Goal: Information Seeking & Learning: Check status

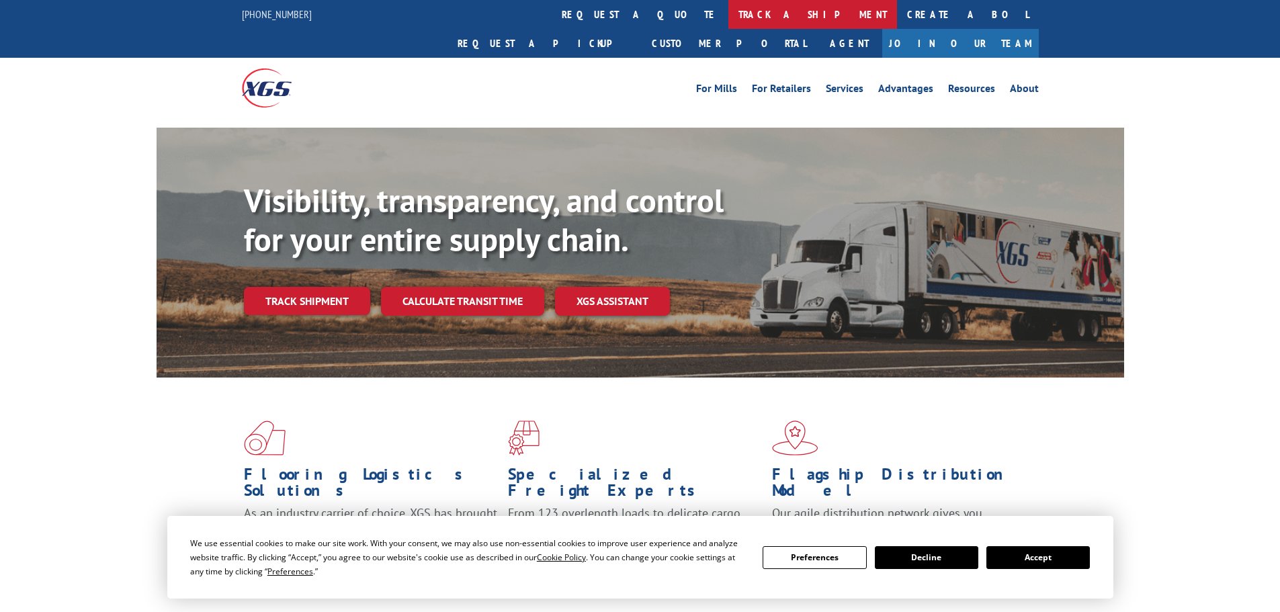
click at [728, 13] on link "track a shipment" at bounding box center [812, 14] width 169 height 29
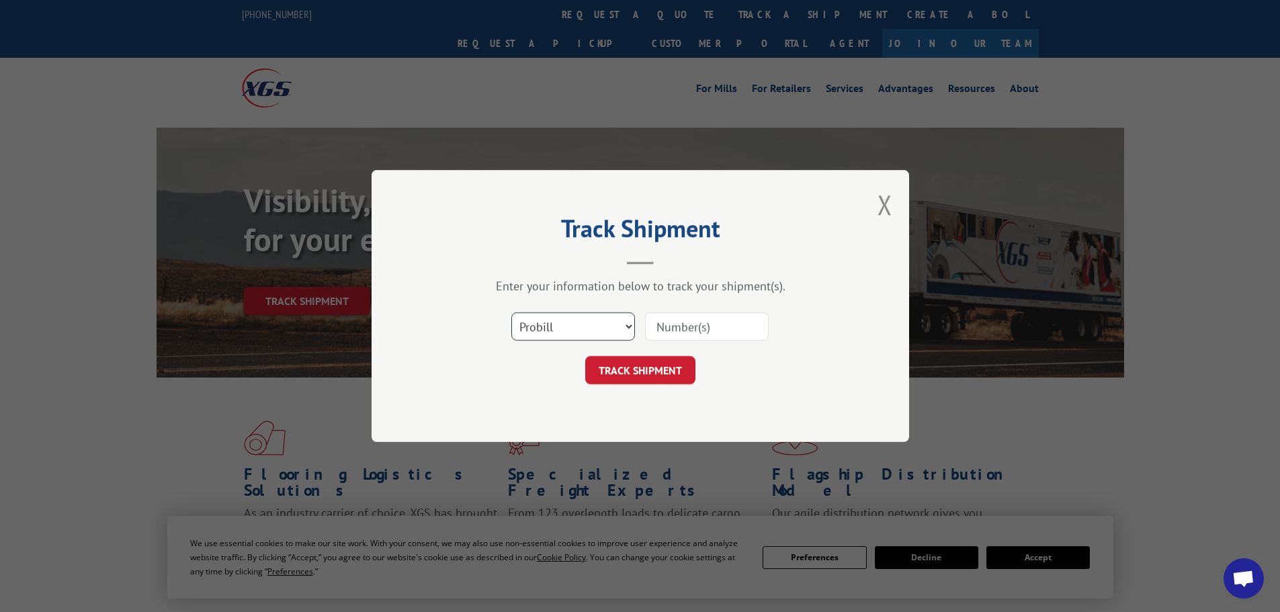
click at [544, 323] on select "Select category... Probill BOL PO" at bounding box center [573, 326] width 124 height 28
select select "po"
click at [511, 312] on select "Select category... Probill BOL PO" at bounding box center [573, 326] width 124 height 28
click at [706, 324] on input at bounding box center [707, 326] width 124 height 28
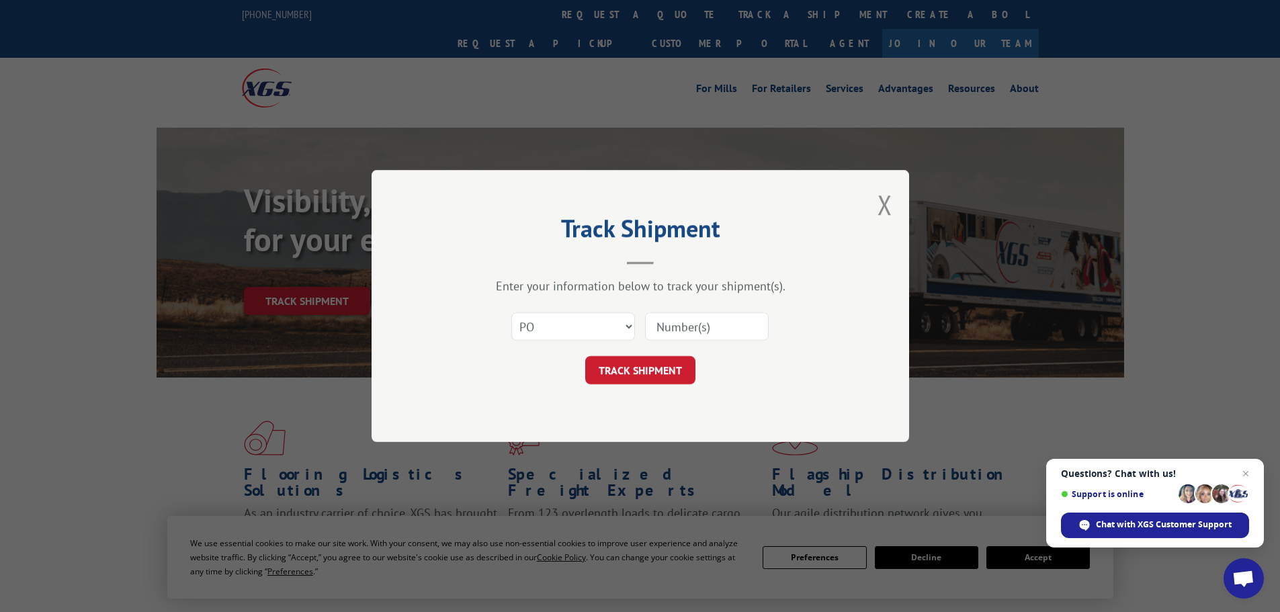
paste input "13505384"
type input "13505384"
click at [645, 368] on button "TRACK SHIPMENT" at bounding box center [640, 370] width 110 height 28
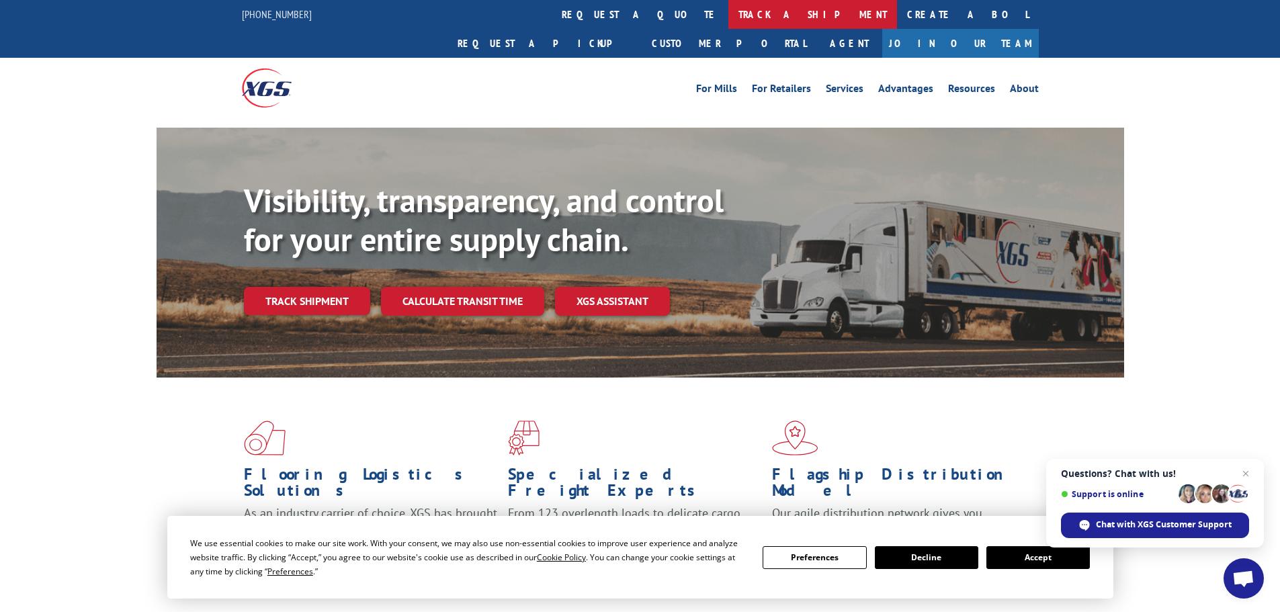
click at [728, 15] on link "track a shipment" at bounding box center [812, 14] width 169 height 29
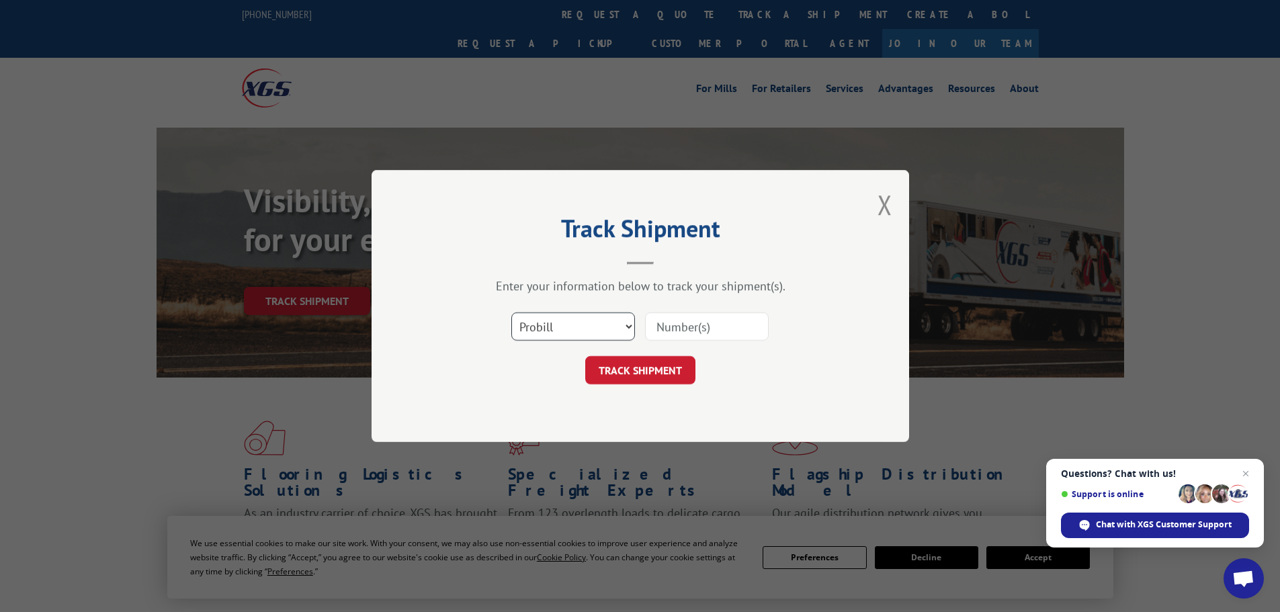
click at [544, 319] on select "Select category... Probill BOL PO" at bounding box center [573, 326] width 124 height 28
select select "po"
click at [511, 312] on select "Select category... Probill BOL PO" at bounding box center [573, 326] width 124 height 28
click at [669, 318] on input at bounding box center [707, 326] width 124 height 28
paste input "13505368"
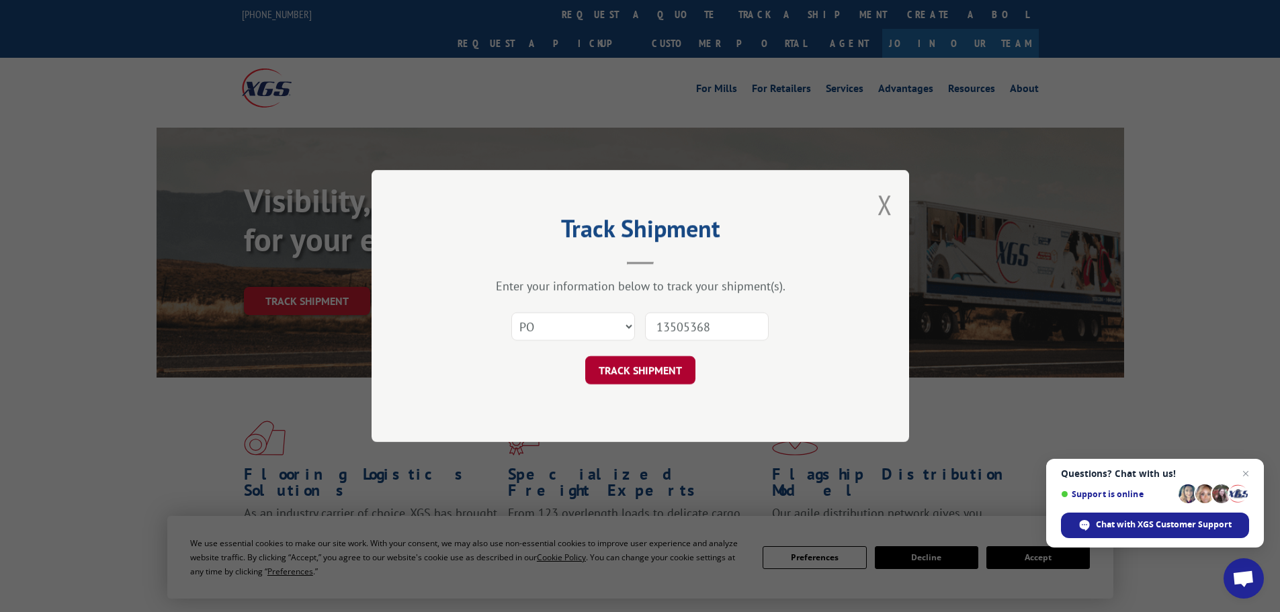
type input "13505368"
click at [630, 378] on button "TRACK SHIPMENT" at bounding box center [640, 370] width 110 height 28
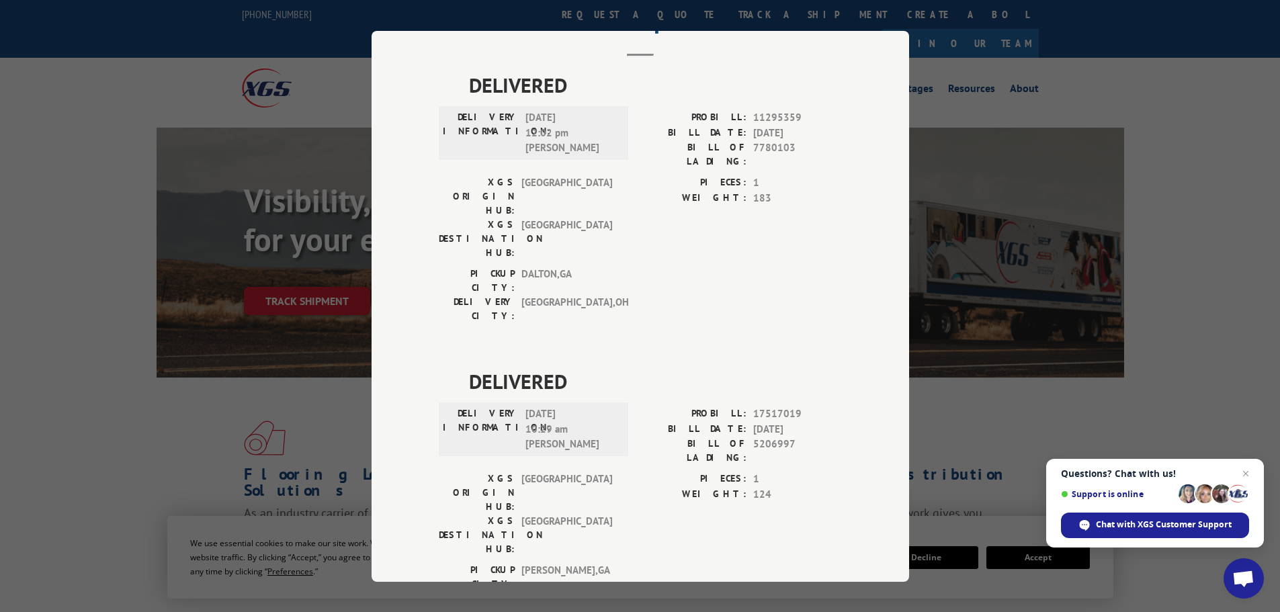
scroll to position [70, 0]
